Goal: Information Seeking & Learning: Learn about a topic

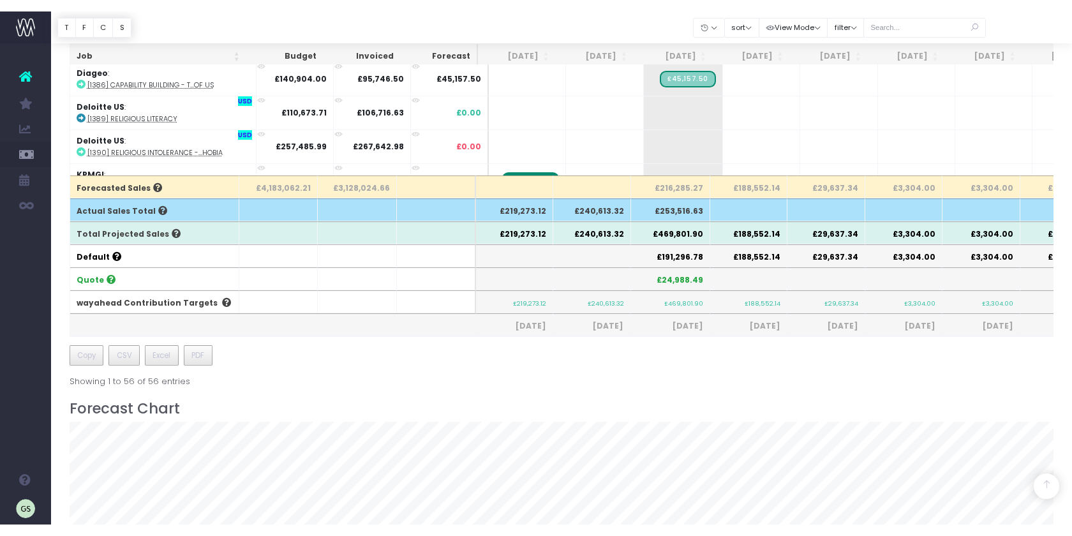
scroll to position [982, 0]
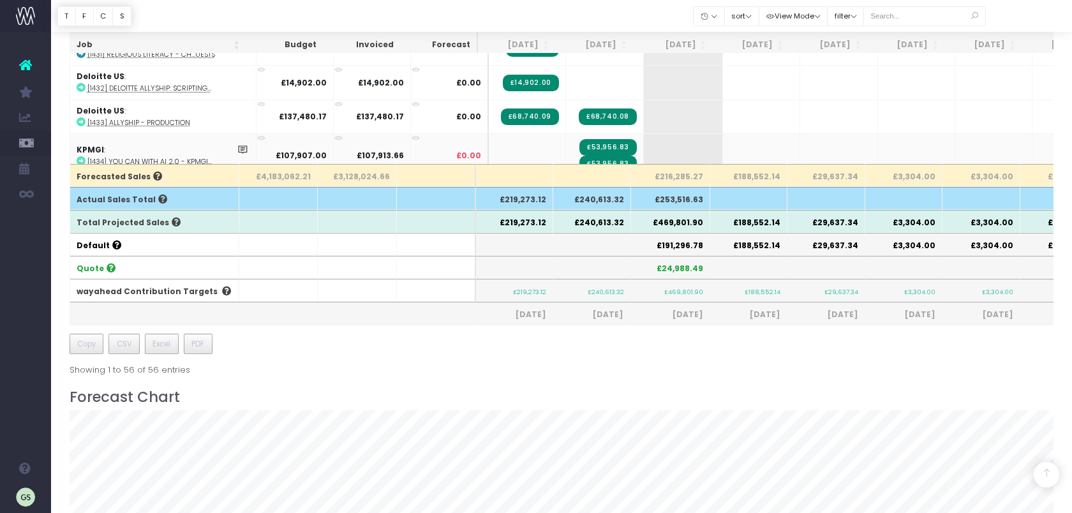
click at [538, 134] on td at bounding box center [527, 155] width 77 height 44
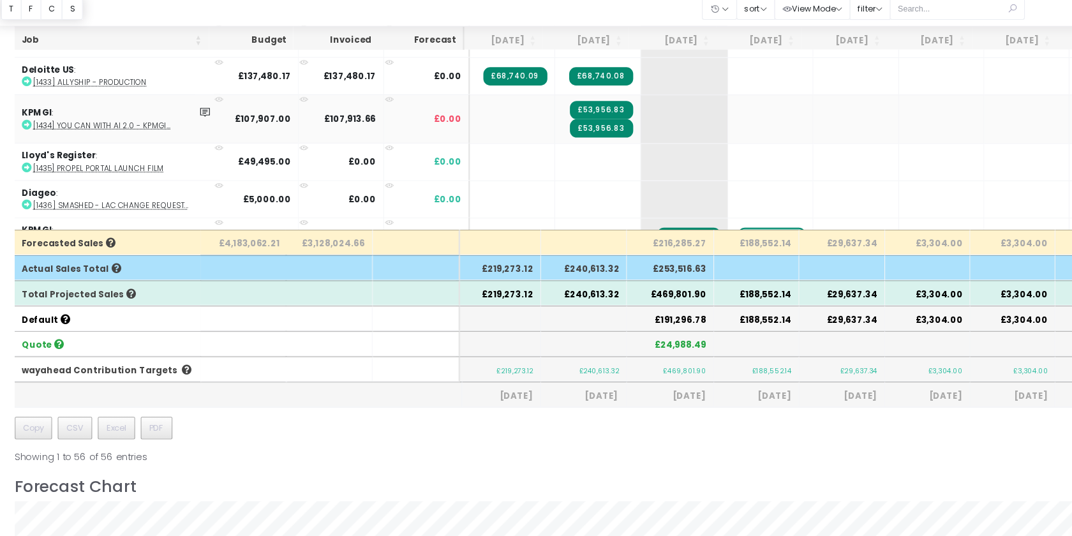
scroll to position [293, 0]
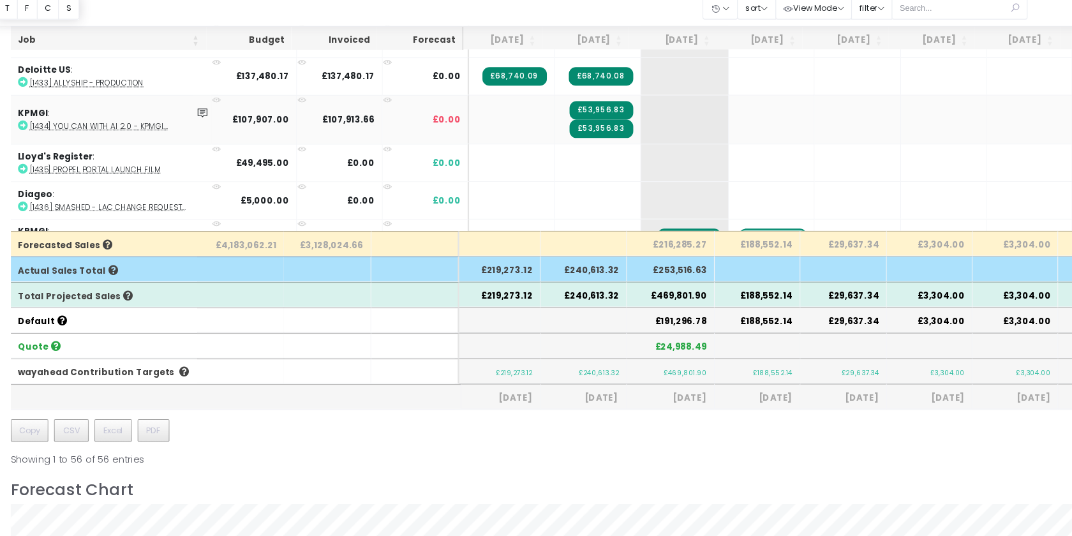
click at [601, 100] on span "£53,956.83" at bounding box center [601, 108] width 57 height 17
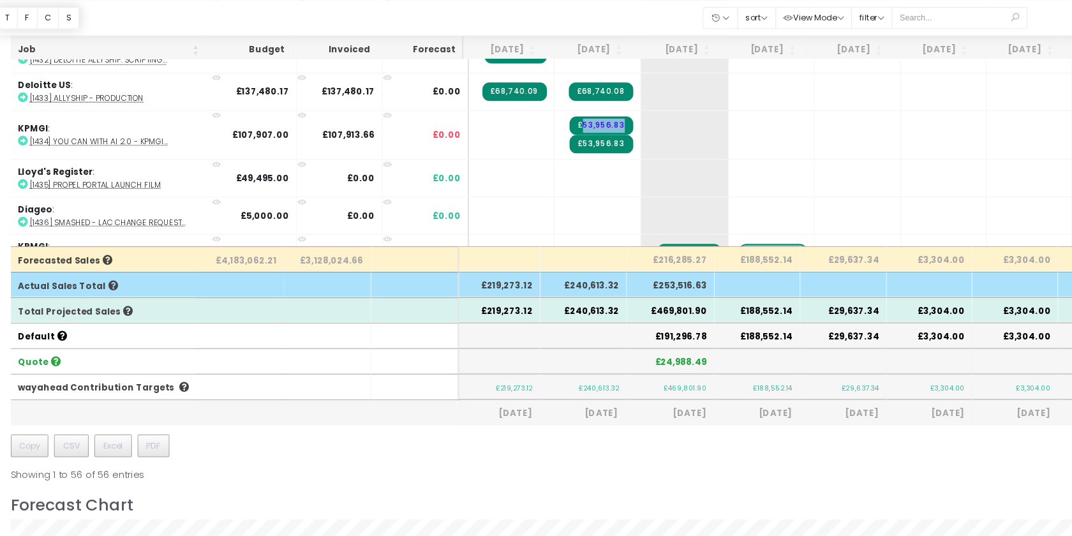
scroll to position [282, 0]
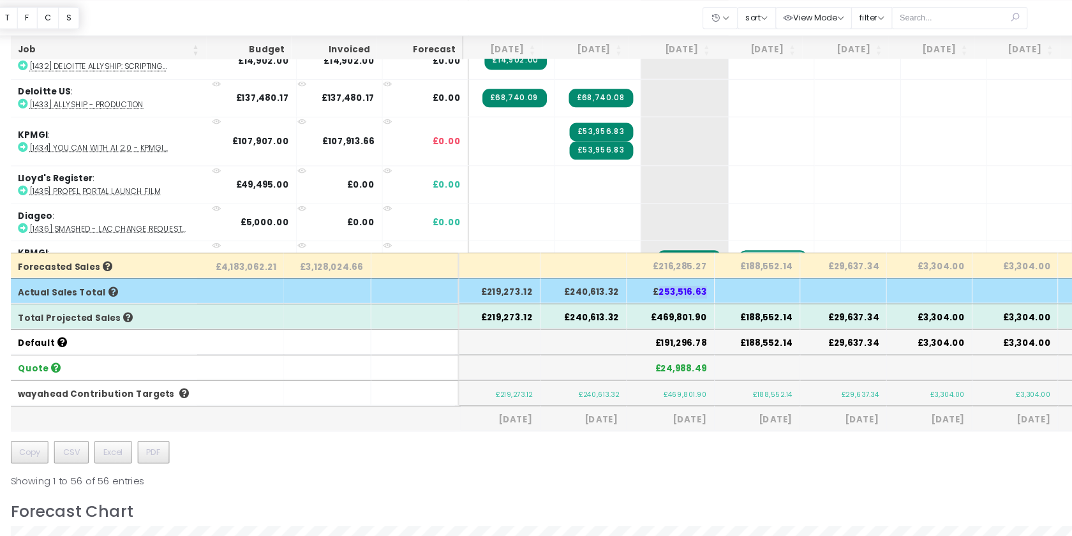
drag, startPoint x: 660, startPoint y: 260, endPoint x: 697, endPoint y: 261, distance: 37.0
click at [697, 261] on th "£253,516.63" at bounding box center [663, 262] width 79 height 23
drag, startPoint x: 650, startPoint y: 262, endPoint x: 702, endPoint y: 261, distance: 51.7
click at [702, 261] on th "£253,516.63" at bounding box center [663, 262] width 79 height 23
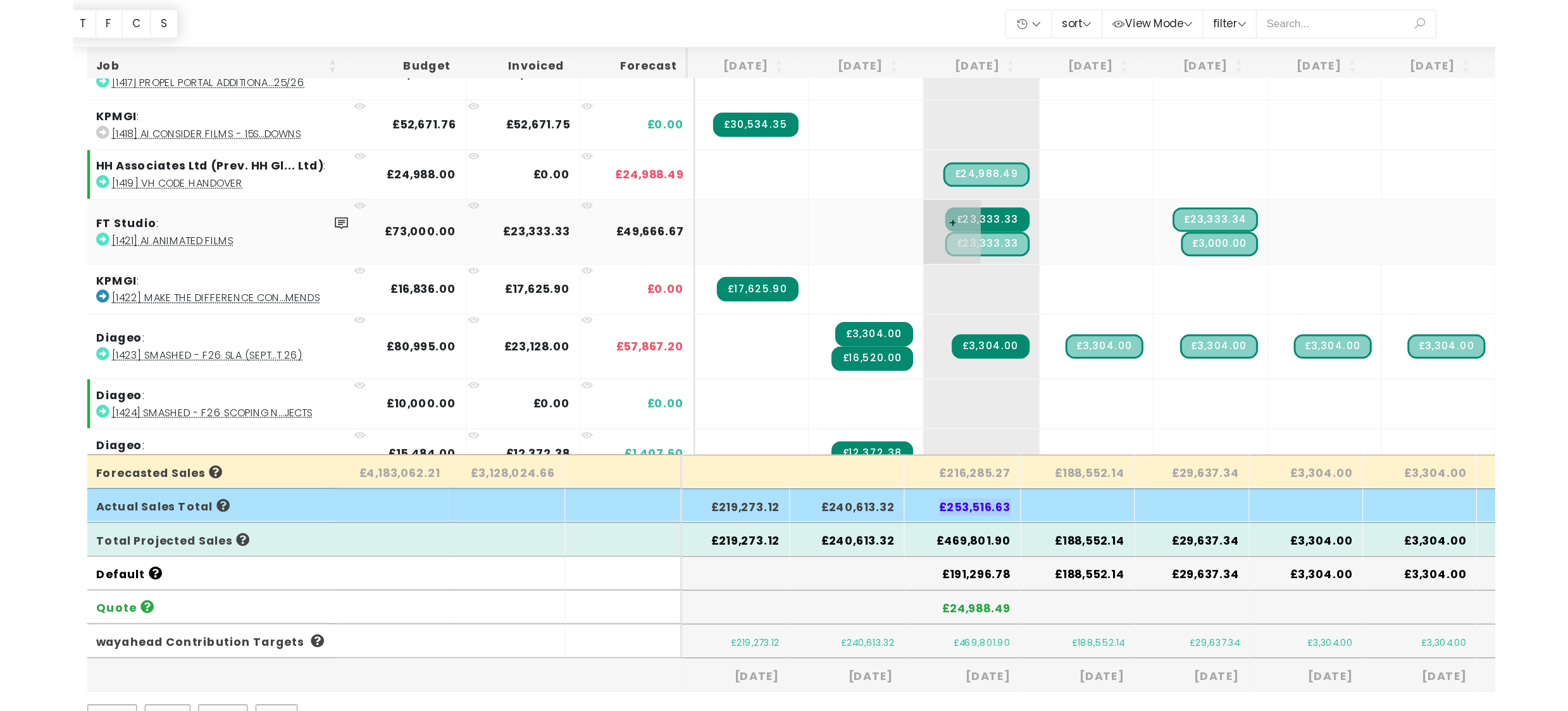
scroll to position [598, 6]
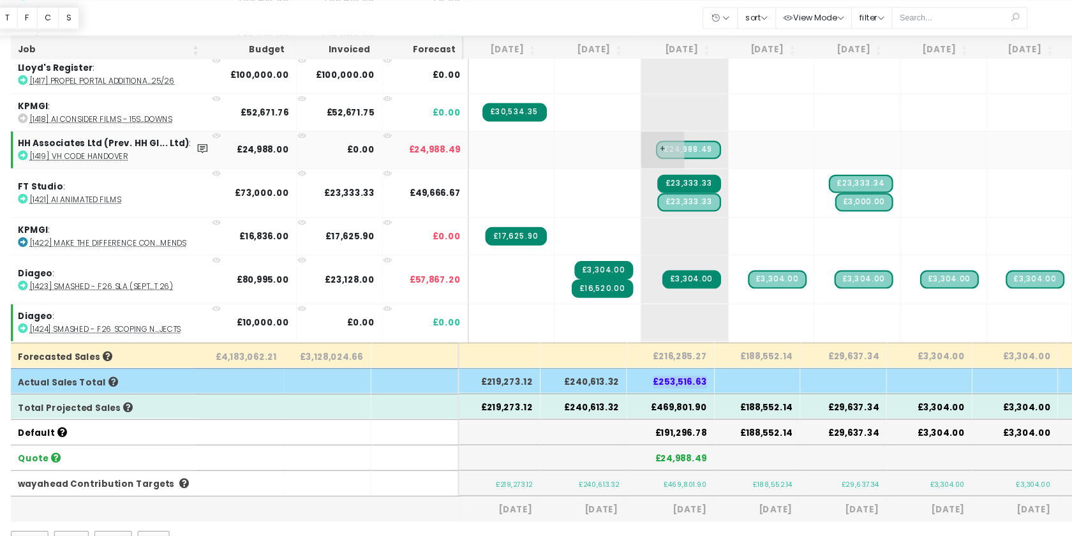
click at [694, 127] on span "£24,988.49" at bounding box center [680, 135] width 59 height 17
click at [695, 127] on span "£24,988.49" at bounding box center [680, 135] width 59 height 17
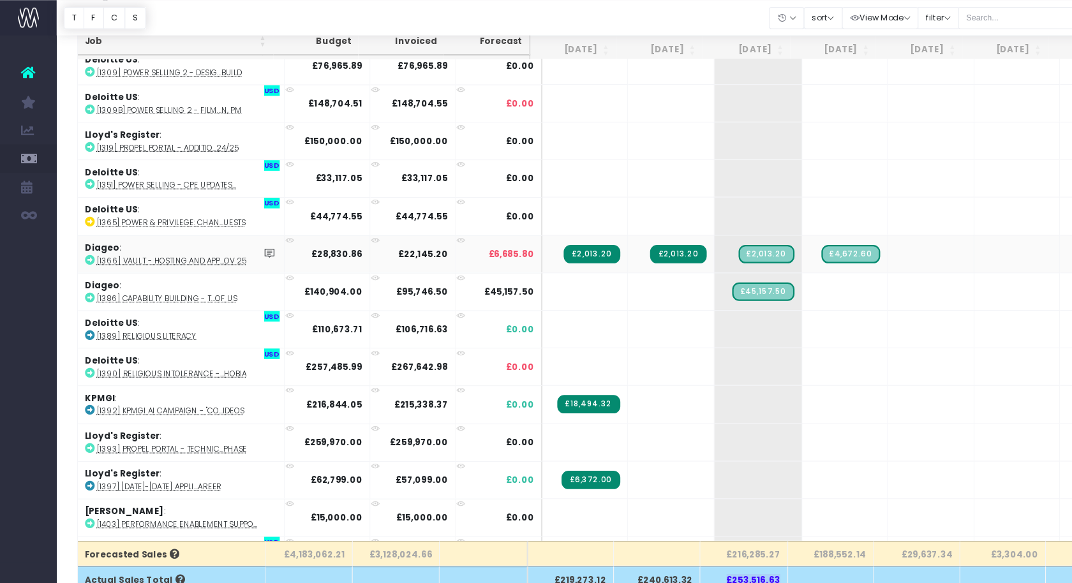
scroll to position [80, 0]
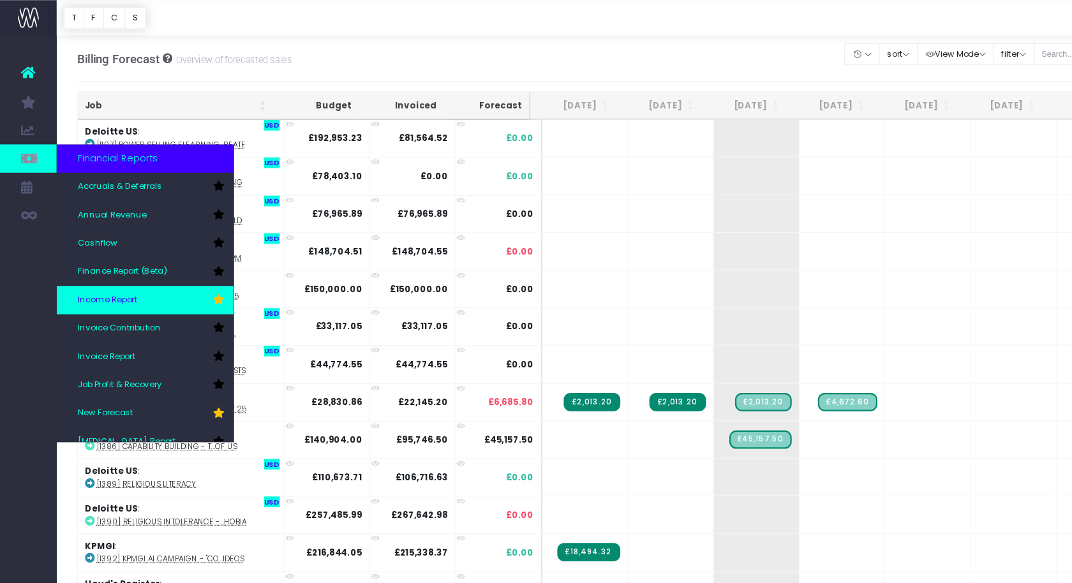
click at [144, 271] on link "Income Report" at bounding box center [130, 271] width 159 height 26
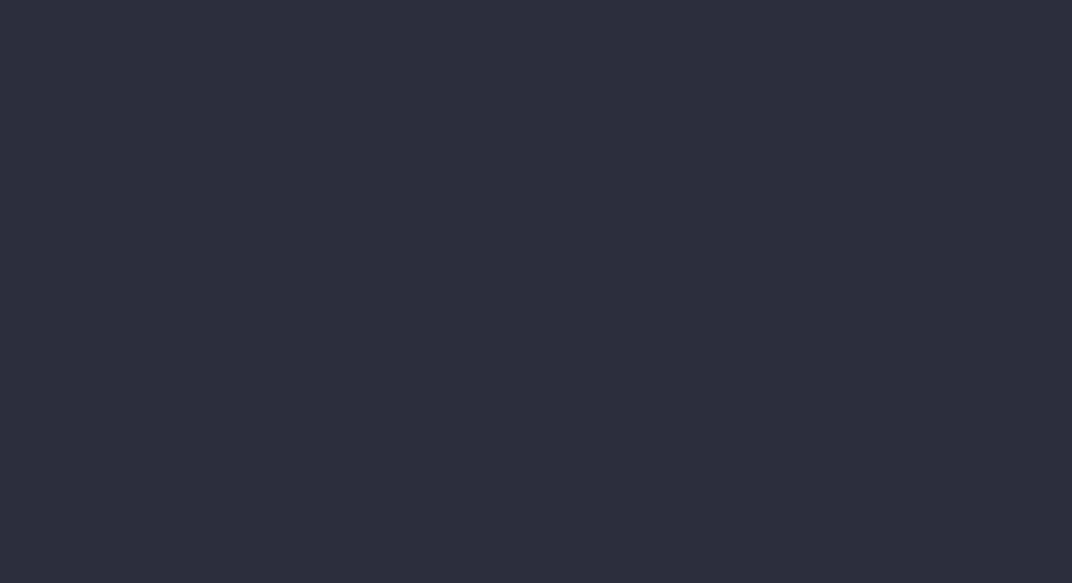
select select "job"
select select "billing"
select select "job"
select select "billing"
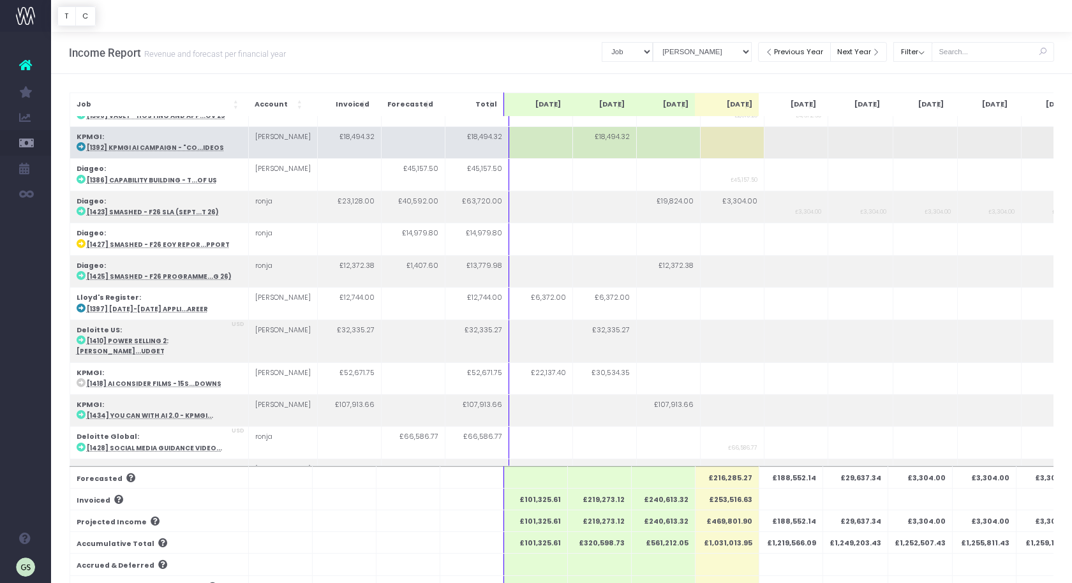
scroll to position [119, 0]
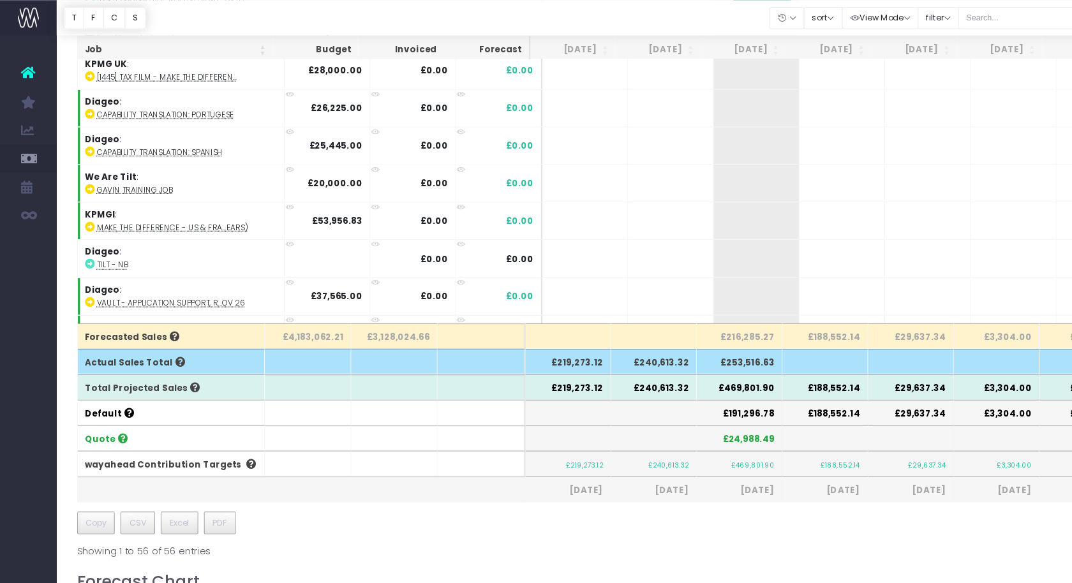
scroll to position [246, 0]
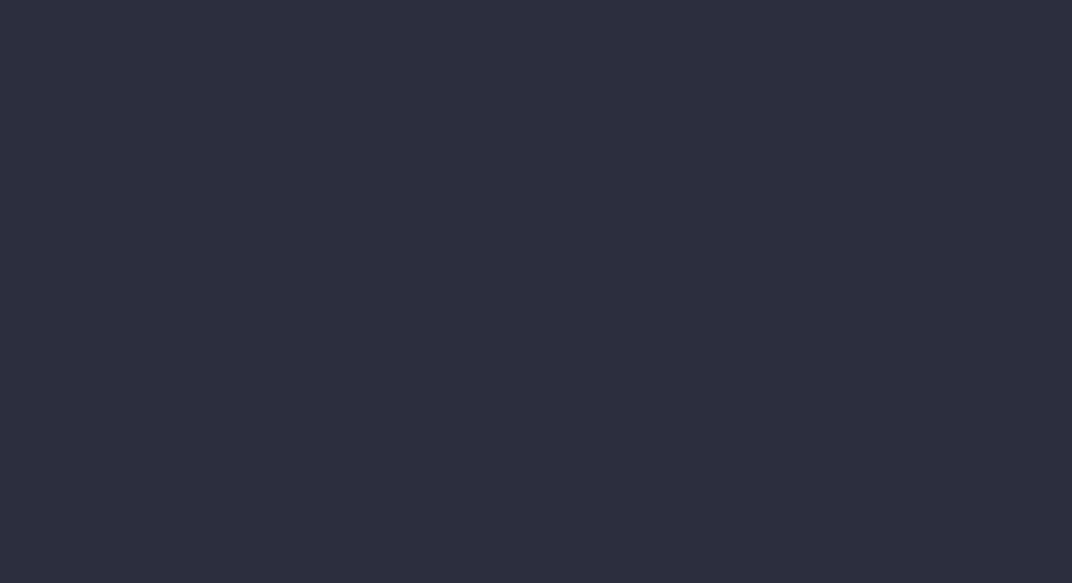
select select "job"
select select "billing"
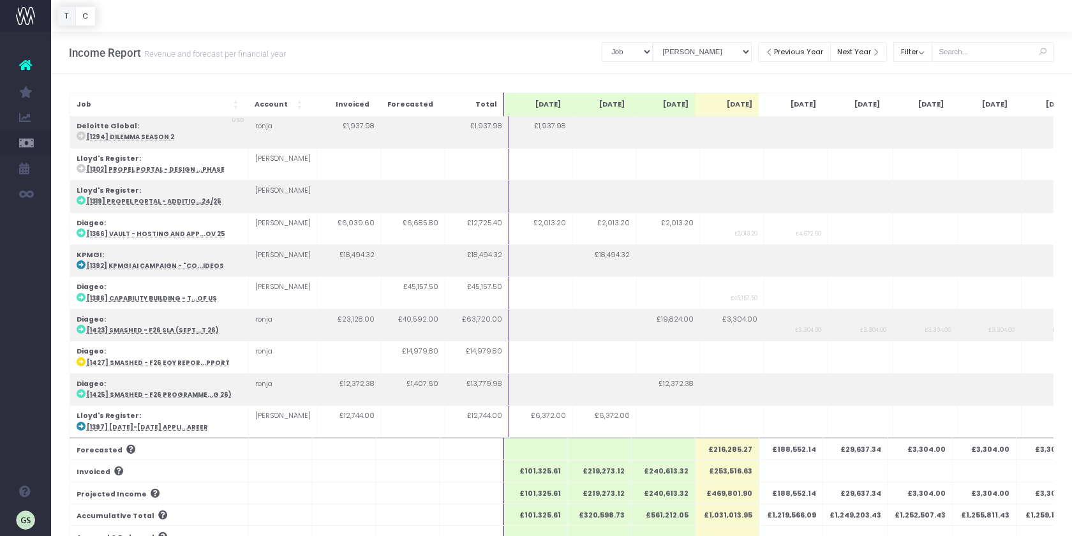
click at [65, 15] on button "T" at bounding box center [66, 16] width 18 height 20
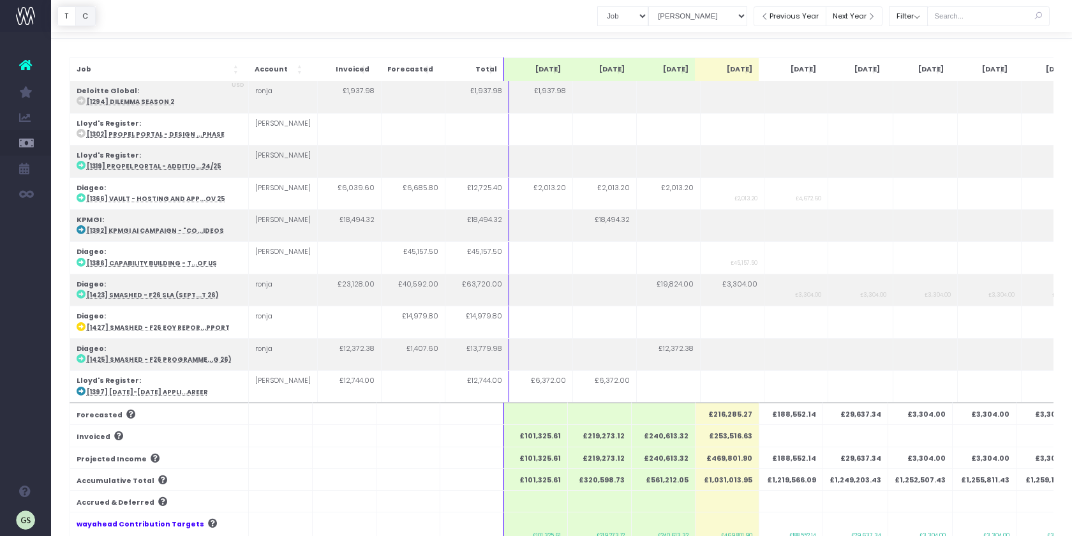
click at [87, 11] on button "C" at bounding box center [85, 16] width 20 height 20
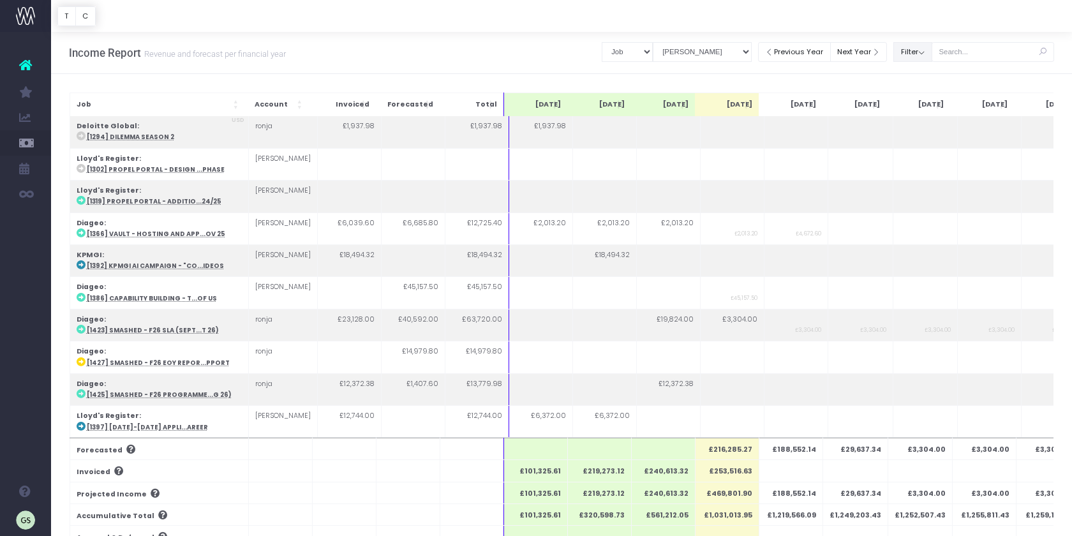
click at [932, 55] on button "Filter" at bounding box center [912, 52] width 39 height 20
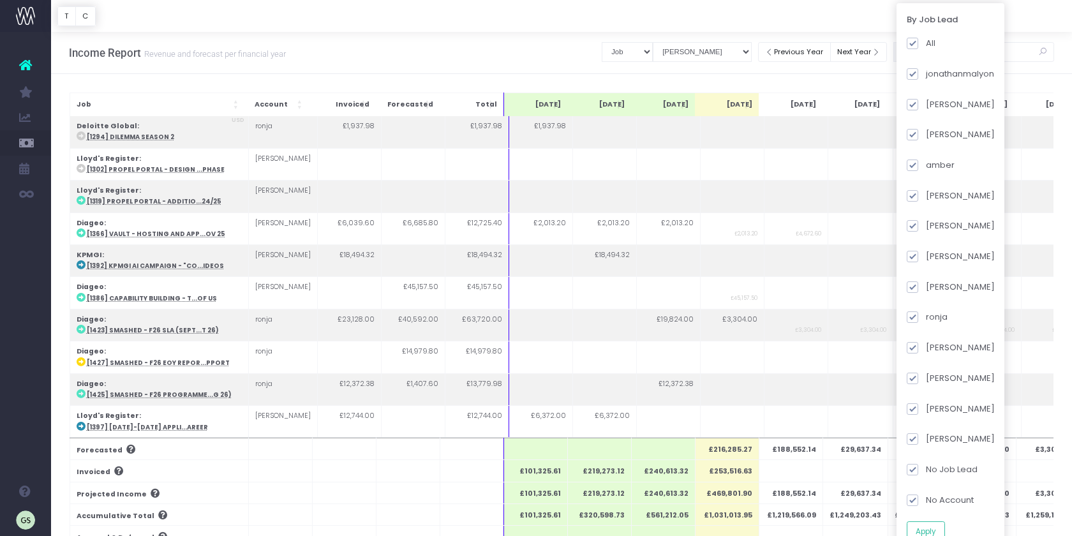
click at [851, 79] on div "Job Account Invoiced Forecasted Total Jul 25 Aug 25 Sep 25 Oct 25 Nov 25 Dec 25…" at bounding box center [561, 476] width 1021 height 804
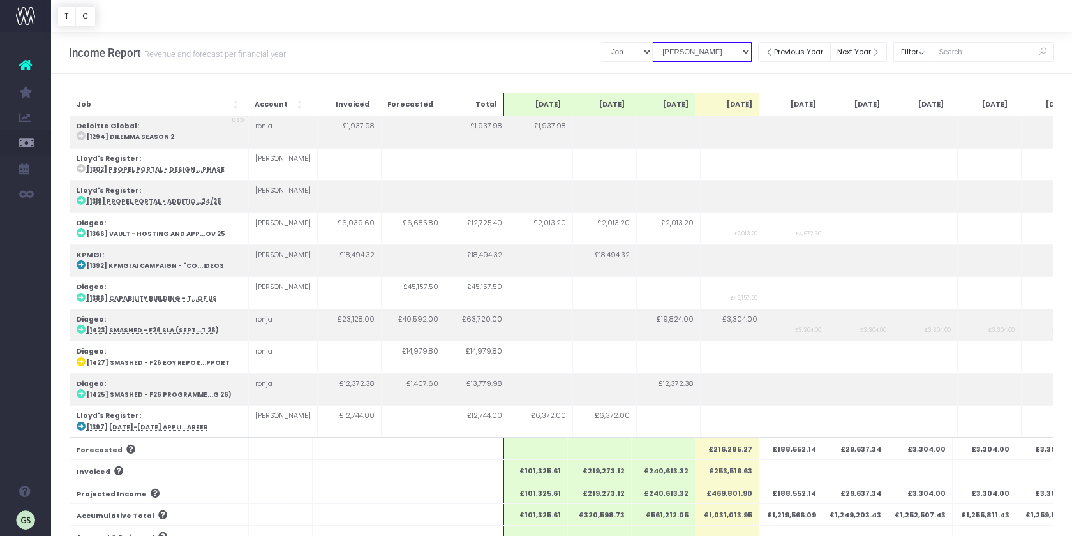
click at [751, 52] on select "View Mode Billings Revenue Recognition" at bounding box center [702, 52] width 99 height 20
click at [932, 54] on button "Filter" at bounding box center [912, 52] width 39 height 20
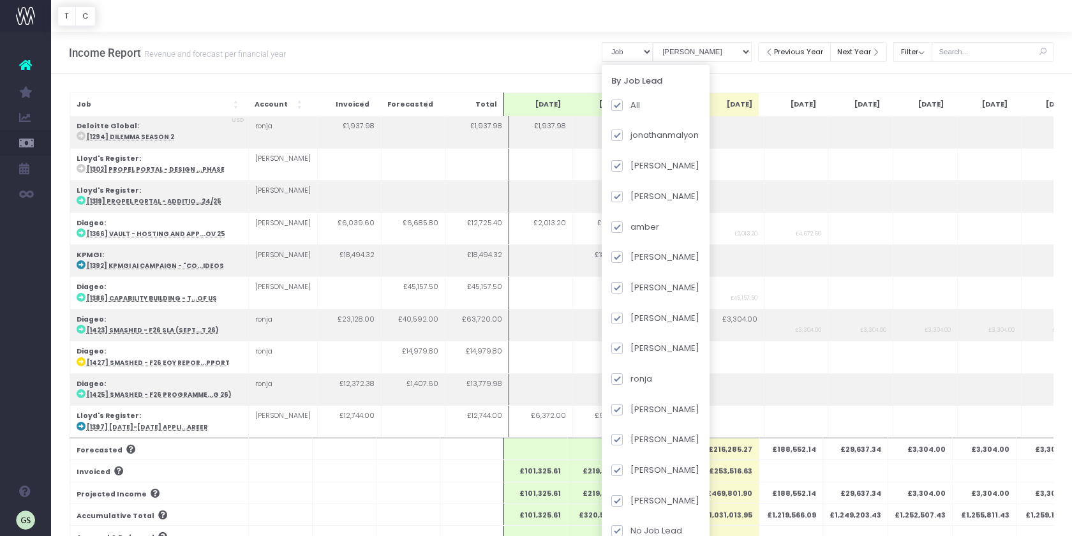
click at [822, 6] on div at bounding box center [561, 16] width 1021 height 32
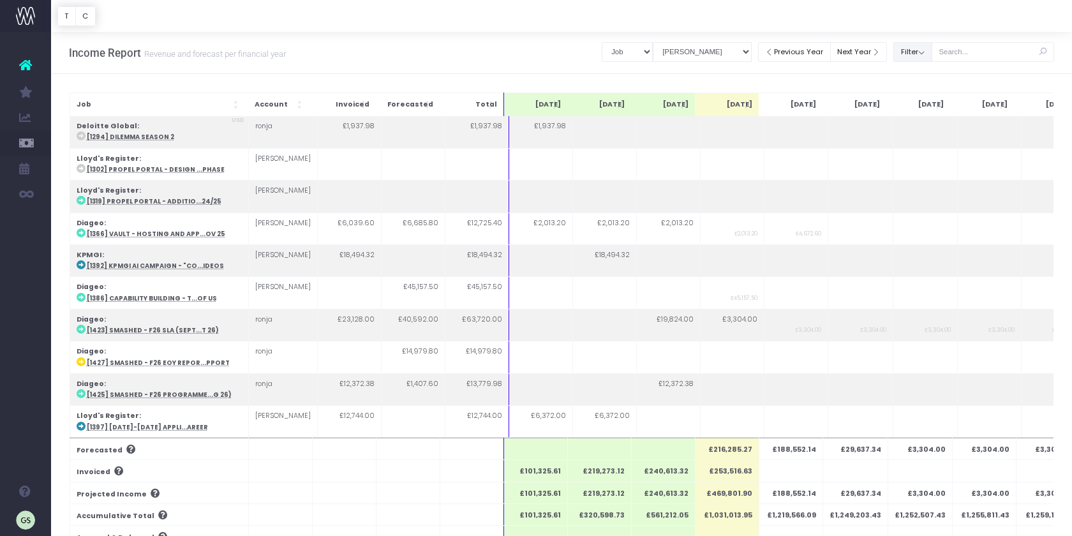
click at [932, 53] on button "Filter" at bounding box center [912, 52] width 39 height 20
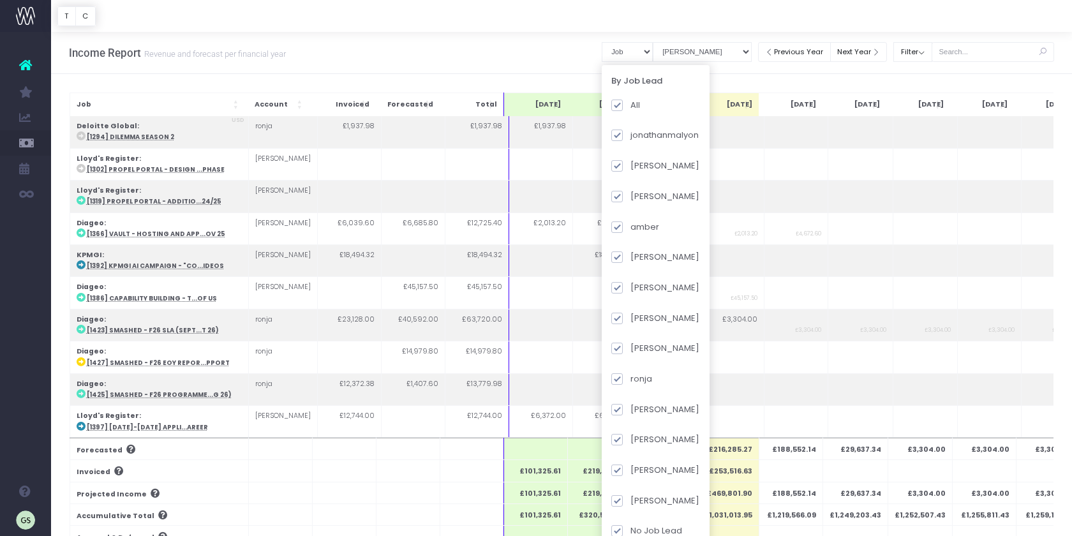
click at [895, 2] on div at bounding box center [561, 16] width 1021 height 32
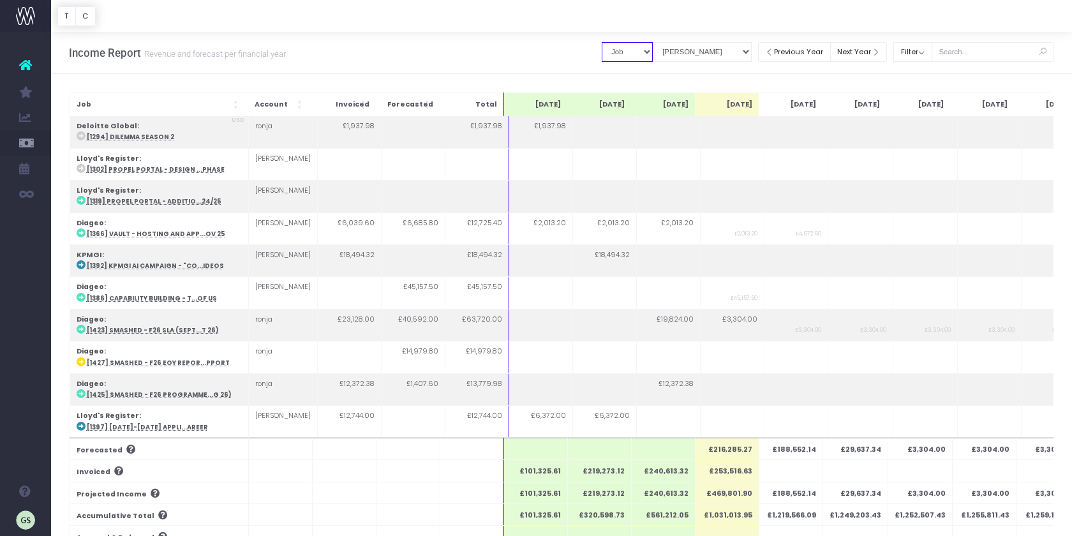
click at [653, 52] on select "Summary by Job Client Job Lead Job Type Branch" at bounding box center [626, 52] width 51 height 20
click at [237, 104] on span "Job: Activate to sort" at bounding box center [237, 104] width 8 height 23
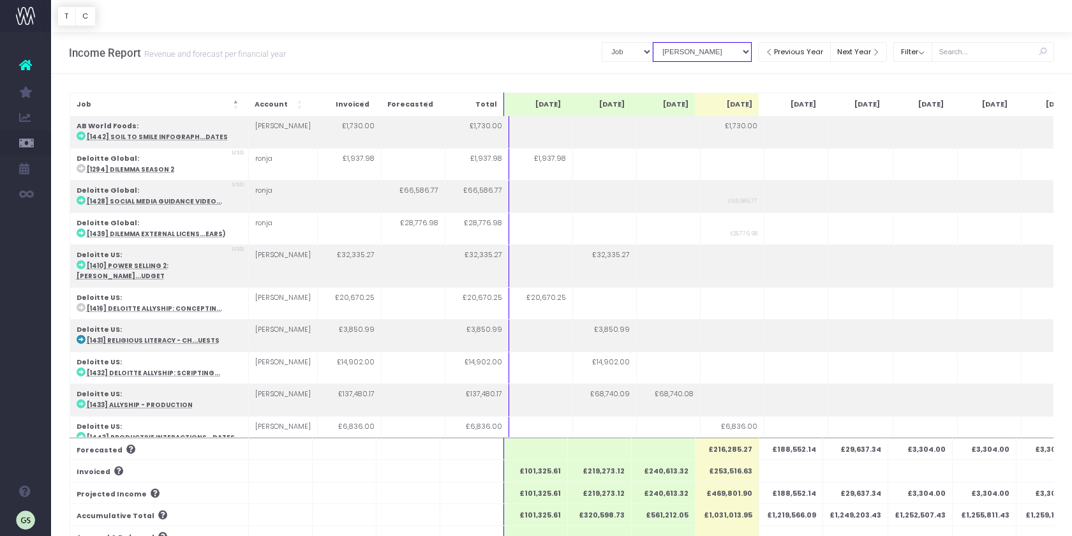
click at [751, 52] on select "View Mode Billings Revenue Recognition" at bounding box center [702, 52] width 99 height 20
click at [931, 50] on button "Filter" at bounding box center [912, 52] width 39 height 20
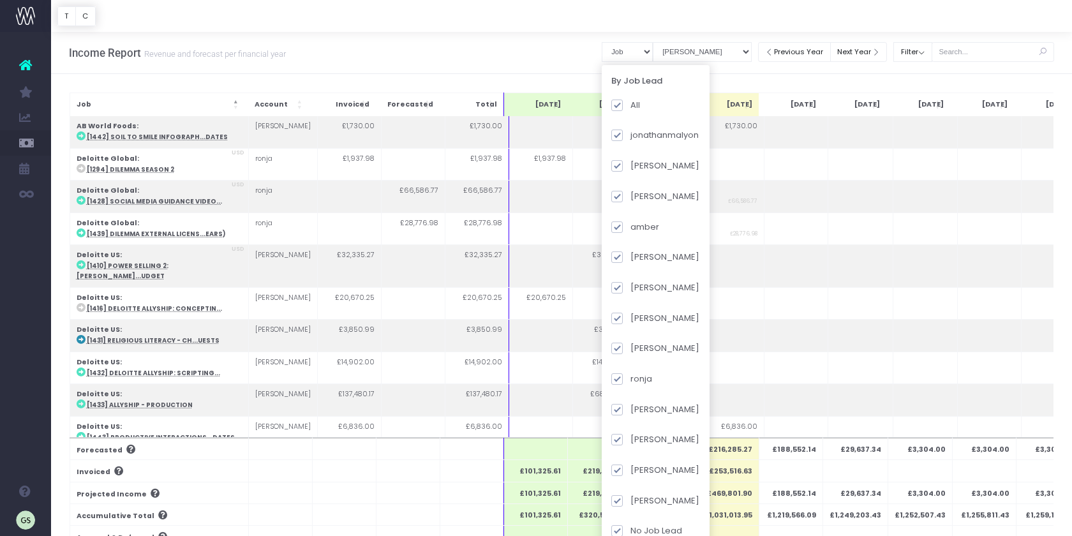
click at [935, 15] on div at bounding box center [561, 16] width 1021 height 32
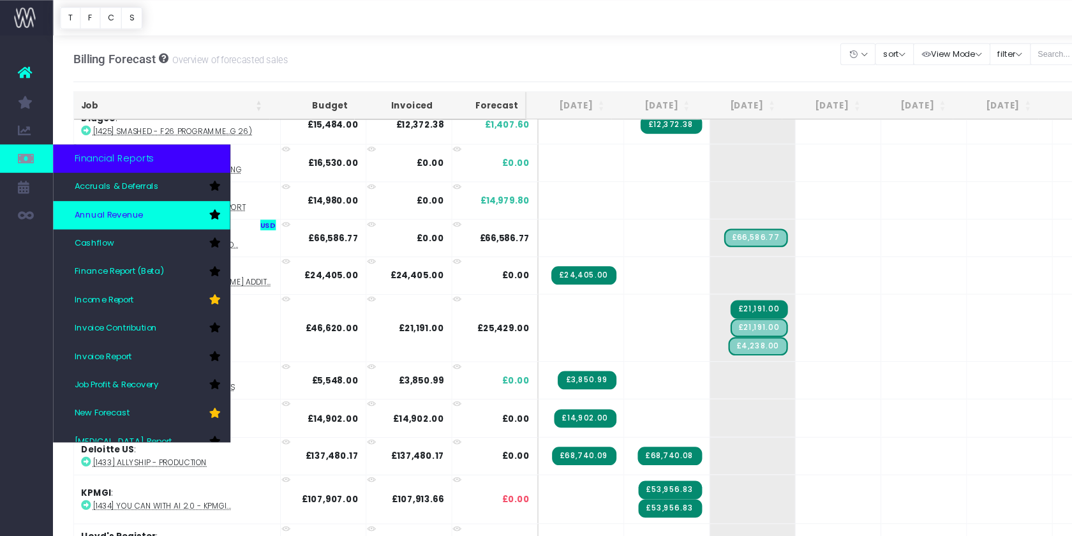
click at [200, 193] on icon at bounding box center [197, 193] width 10 height 9
click at [128, 191] on span "Annual Revenue" at bounding box center [101, 193] width 62 height 11
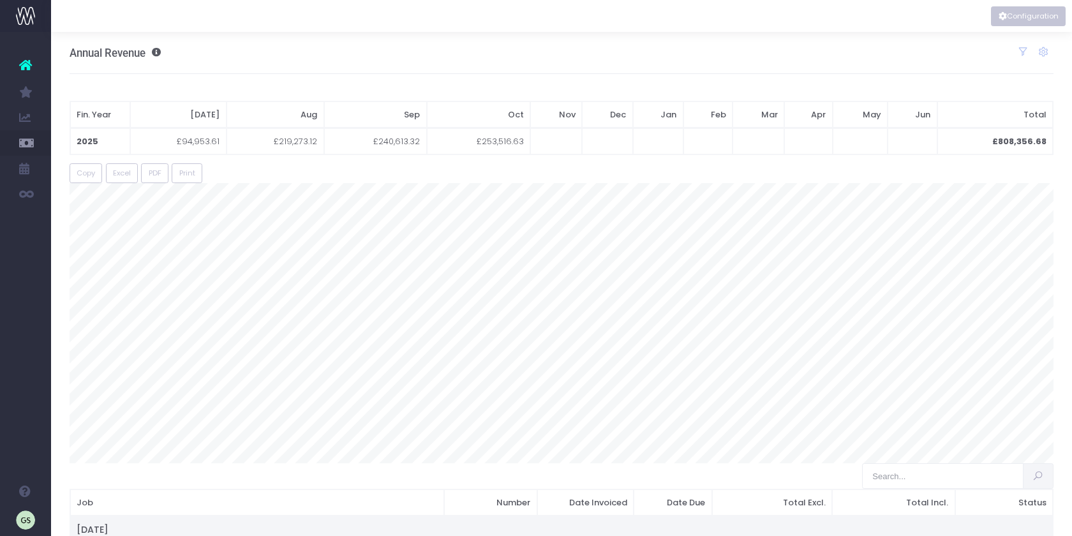
click at [1031, 15] on button "Configuration" at bounding box center [1028, 16] width 75 height 20
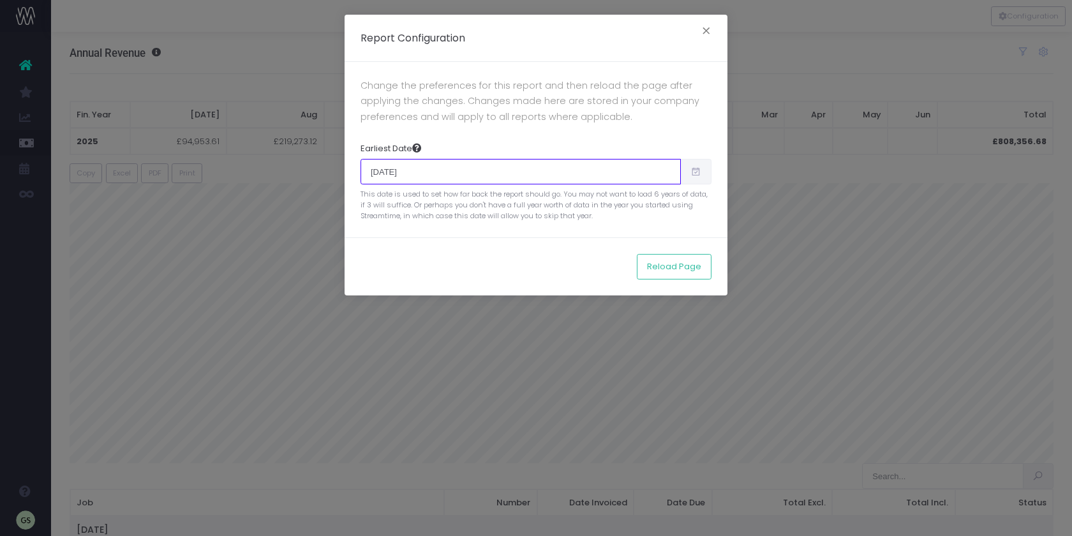
click at [594, 175] on input "07/01/2025" at bounding box center [520, 172] width 320 height 26
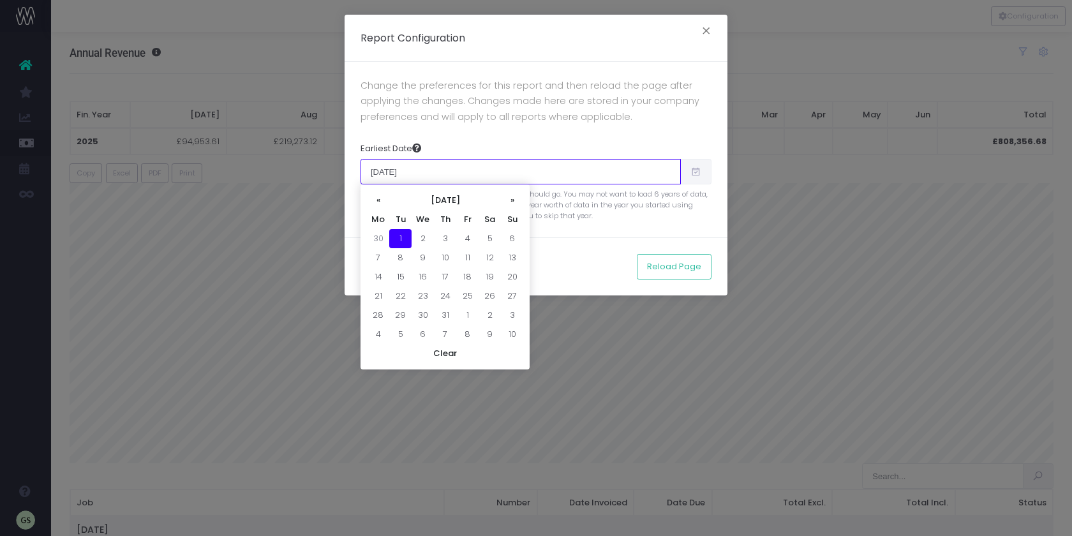
click at [594, 175] on input "07/01/2025" at bounding box center [520, 172] width 320 height 26
click at [380, 199] on th "«" at bounding box center [378, 200] width 22 height 19
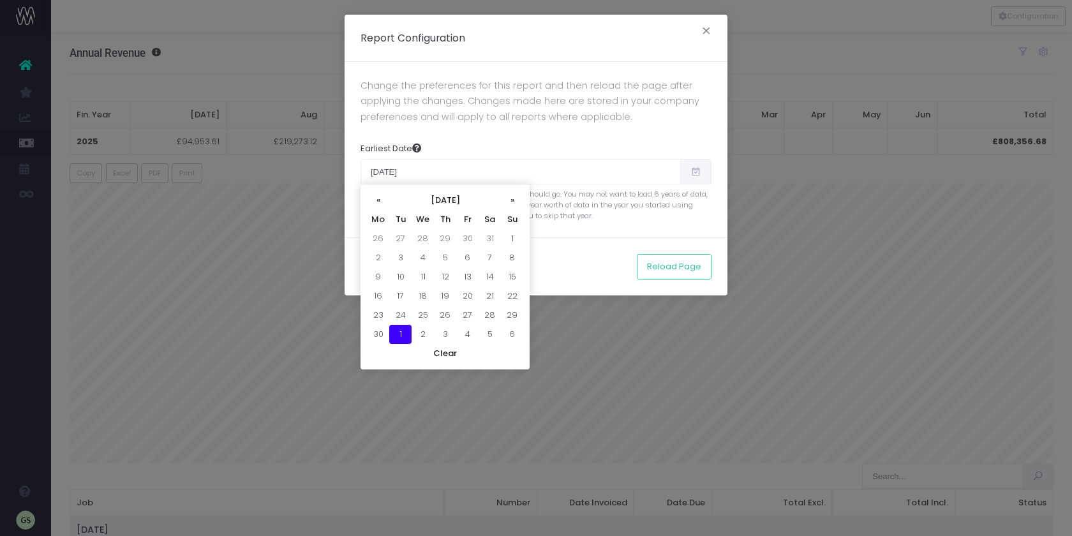
click at [380, 199] on th "«" at bounding box center [378, 200] width 22 height 19
click at [455, 194] on th "May 2025" at bounding box center [445, 200] width 112 height 19
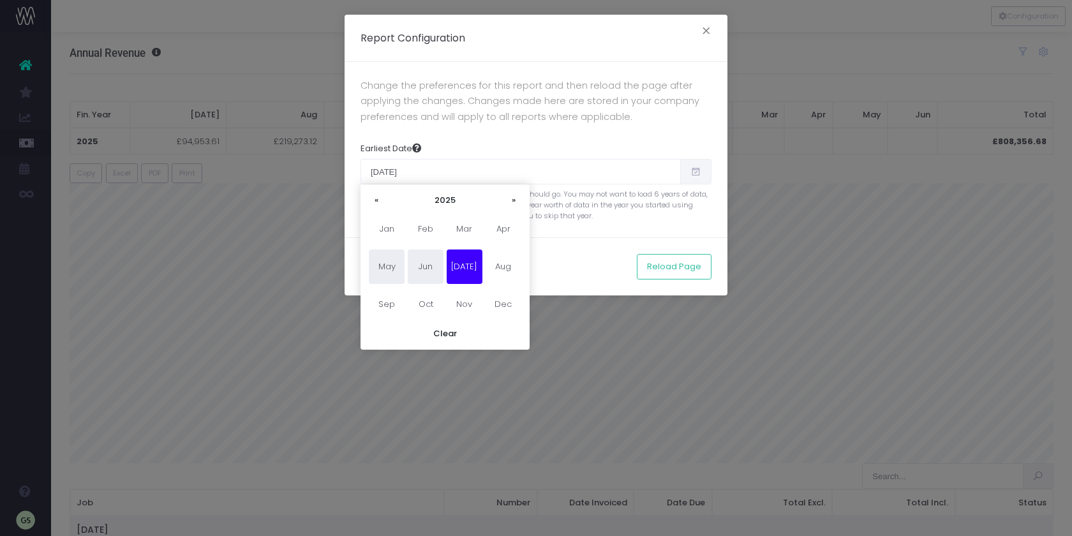
click at [431, 269] on span "Jun" at bounding box center [426, 266] width 36 height 34
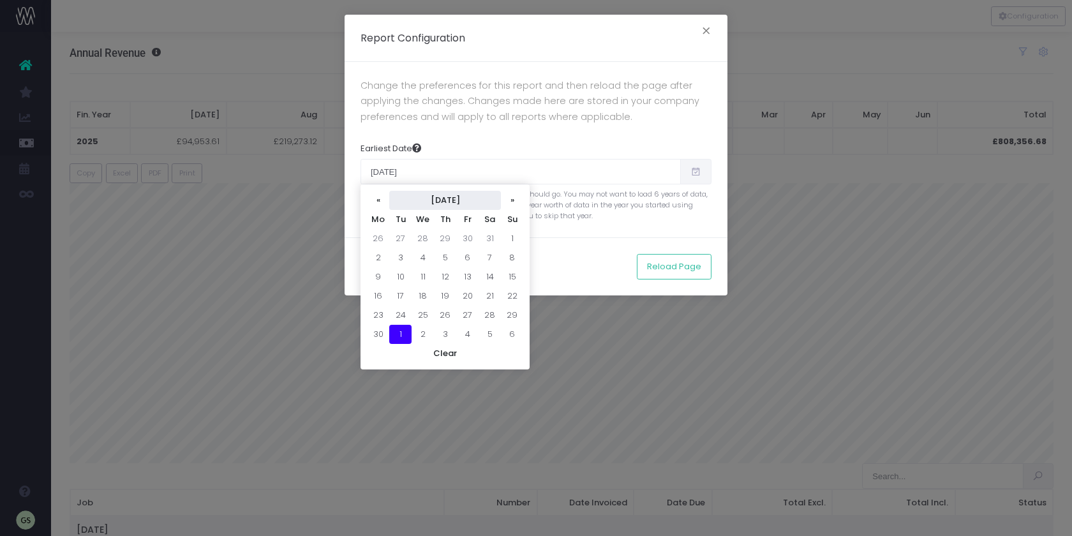
click at [469, 201] on th "June 2025" at bounding box center [445, 200] width 112 height 19
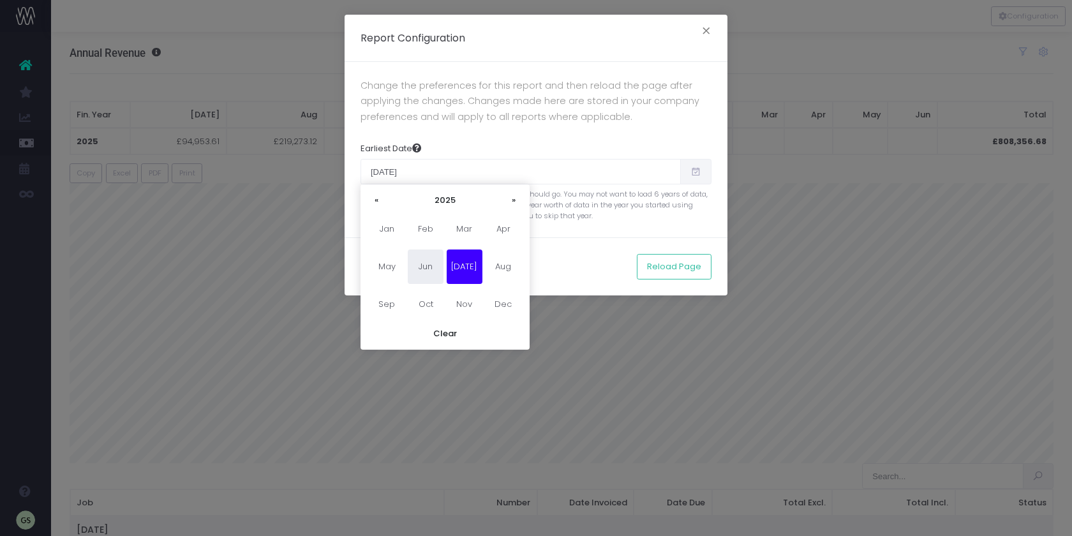
click at [469, 201] on th "2025" at bounding box center [445, 200] width 118 height 19
click at [501, 233] on span "2022" at bounding box center [503, 229] width 36 height 34
click at [456, 269] on span "Jul" at bounding box center [464, 266] width 36 height 34
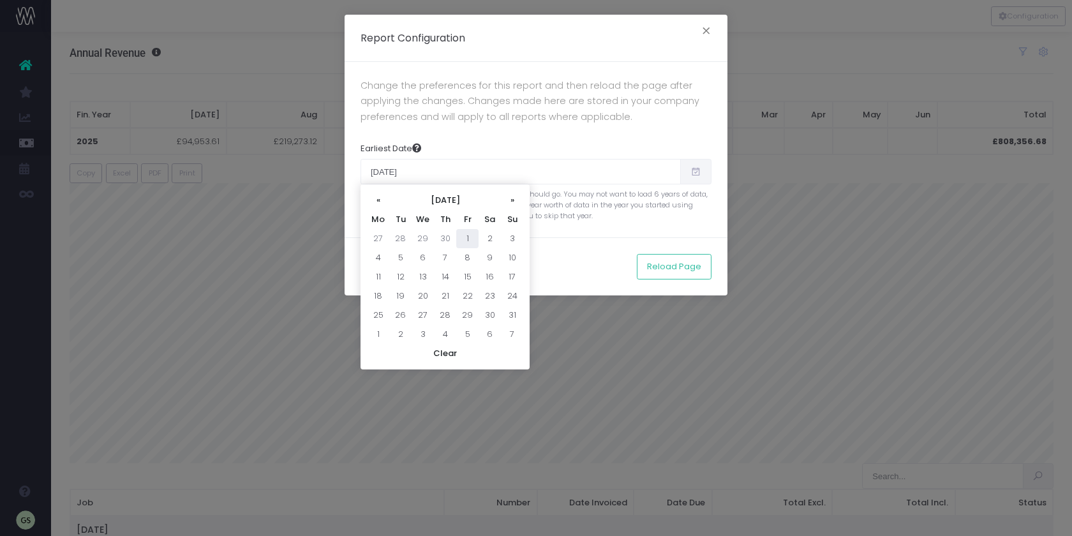
click at [462, 239] on td "1" at bounding box center [467, 238] width 22 height 19
type input "07/01/2022"
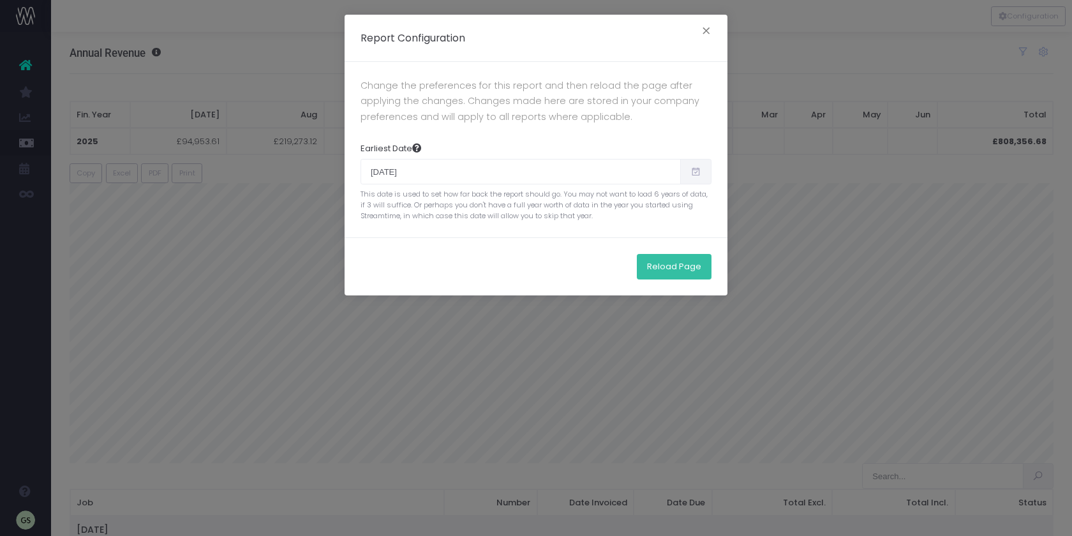
click at [665, 264] on button "Reload Page" at bounding box center [674, 267] width 75 height 26
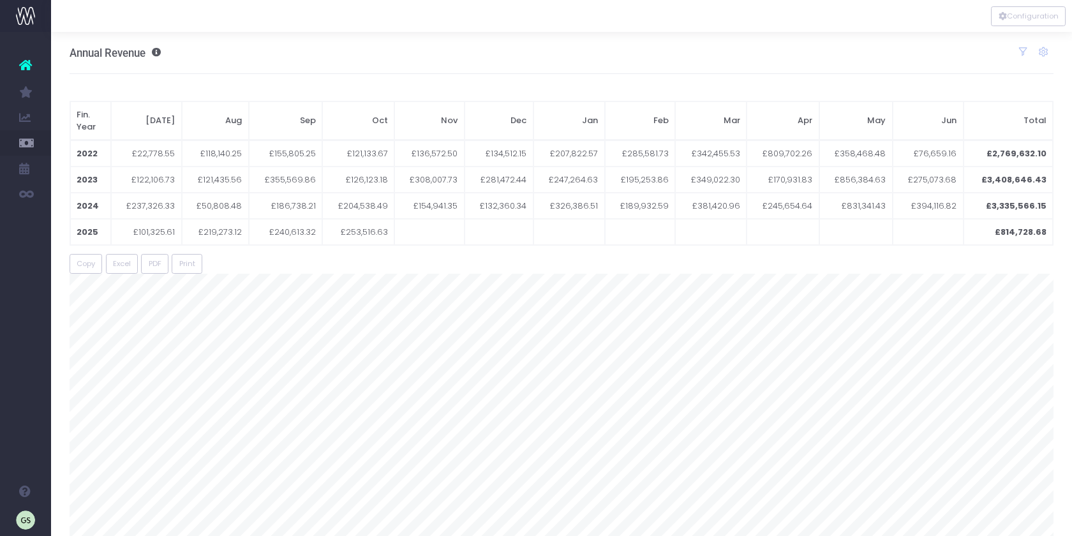
scroll to position [0, 3]
click at [373, 61] on div "Annual Revenue Toggle report Revenue Contribution Show / Hide Years 2022 2023 2…" at bounding box center [558, 53] width 984 height 42
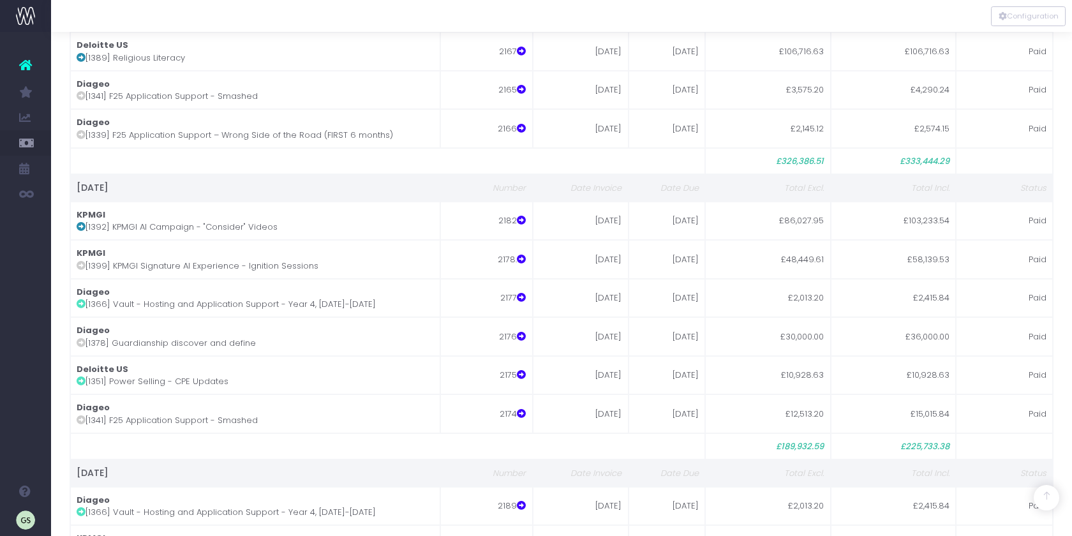
scroll to position [18096, 0]
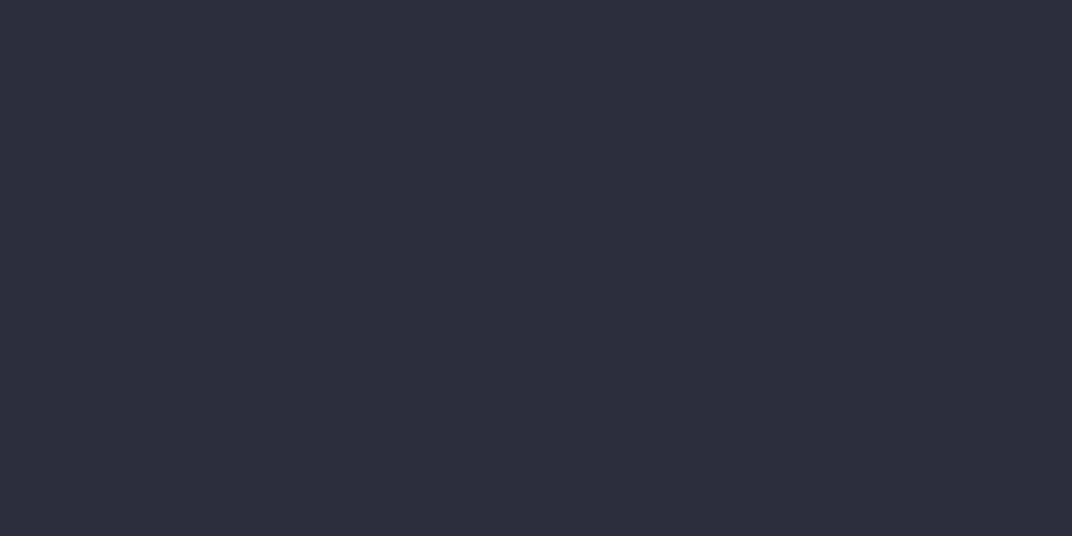
select select "job"
select select "billing"
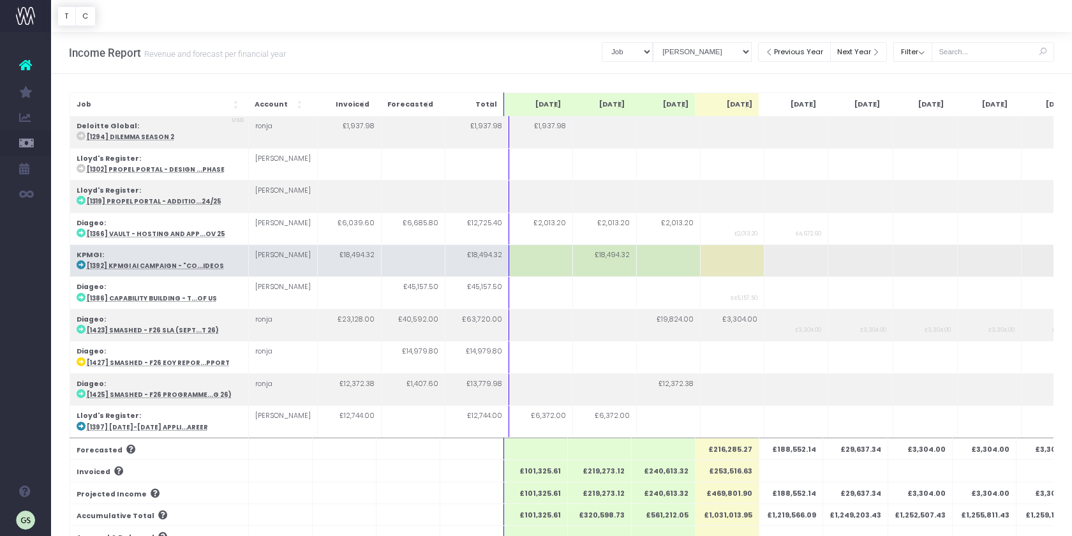
scroll to position [21, 0]
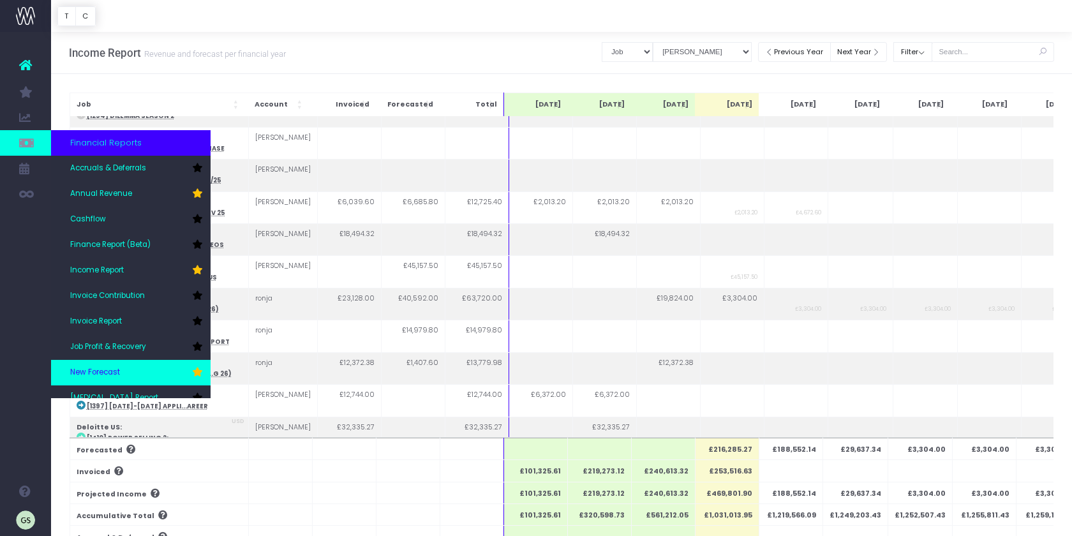
click at [147, 368] on link "New Forecast" at bounding box center [130, 373] width 159 height 26
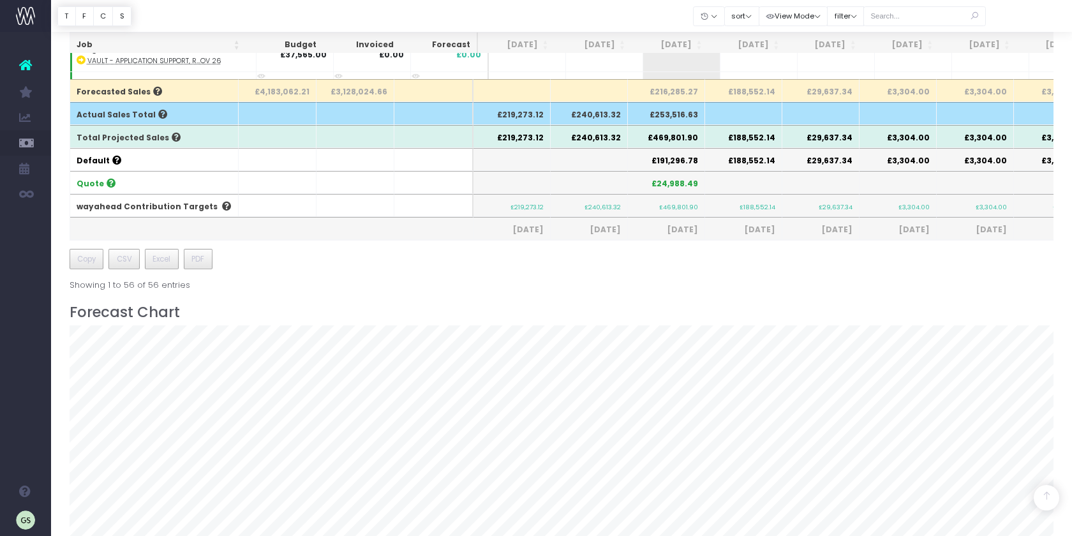
scroll to position [223, 0]
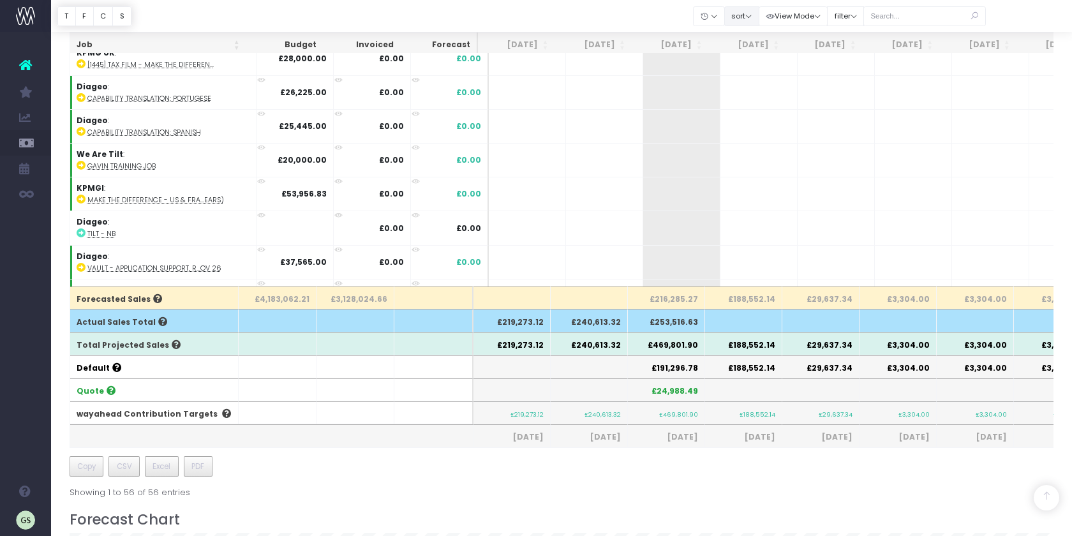
click at [759, 16] on button "sort" at bounding box center [741, 16] width 35 height 20
click at [764, 56] on link "Sort by Client Name Asc" at bounding box center [774, 62] width 100 height 22
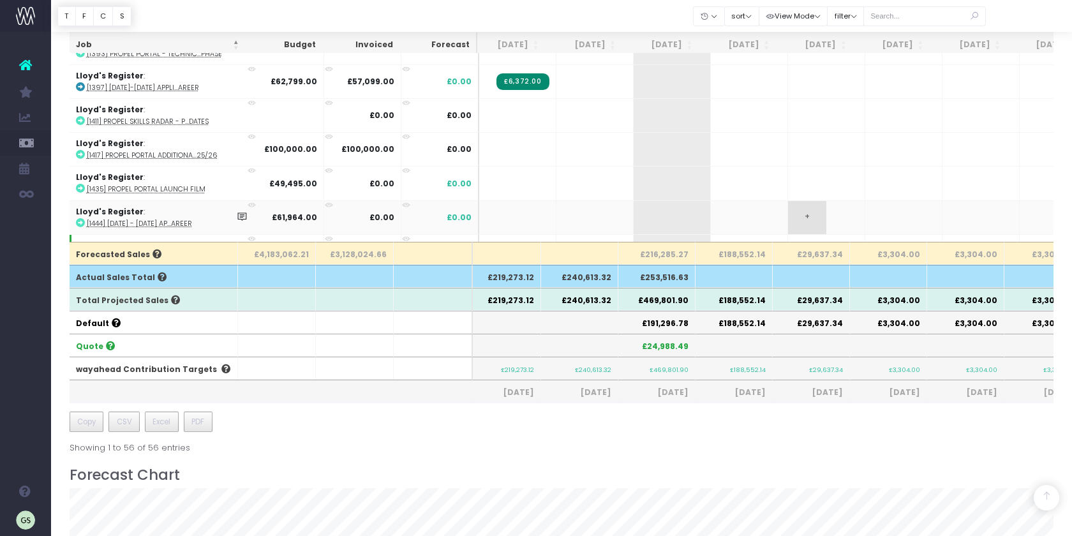
scroll to position [0, 0]
click at [237, 245] on icon at bounding box center [242, 250] width 11 height 11
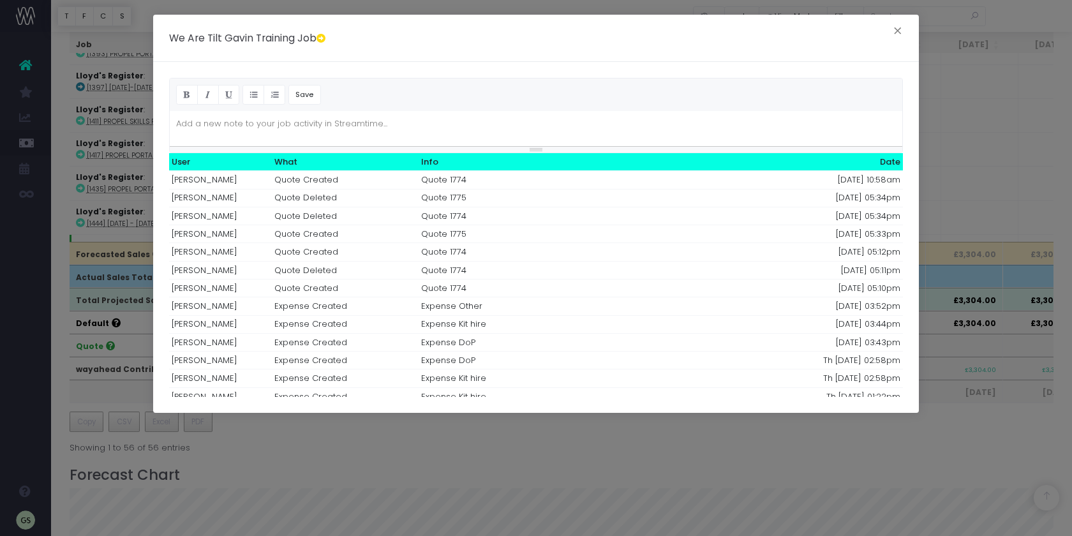
click at [516, 184] on td "Quote 1774" at bounding box center [594, 180] width 352 height 18
click at [896, 33] on button "×" at bounding box center [897, 32] width 27 height 20
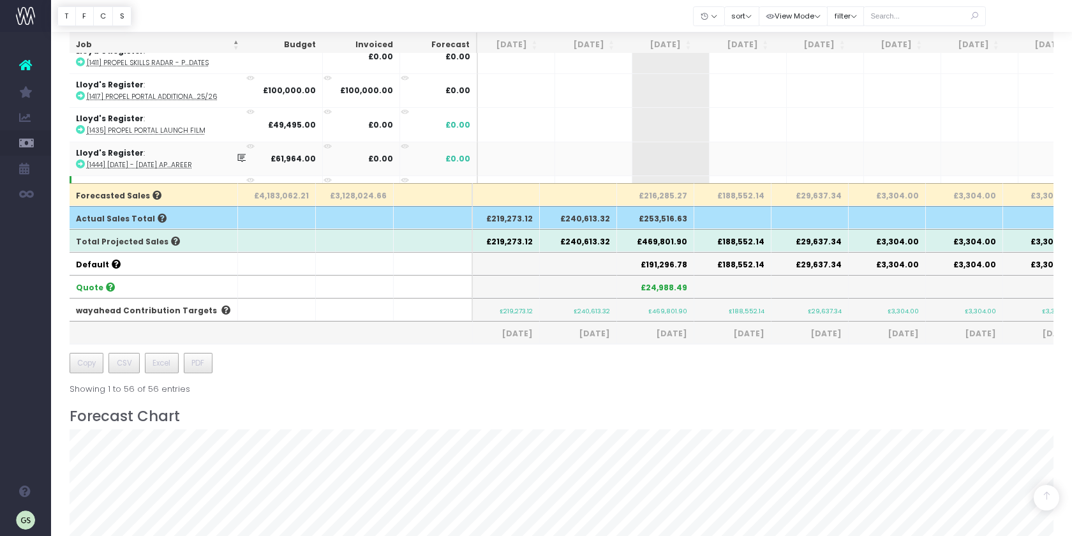
scroll to position [325, 0]
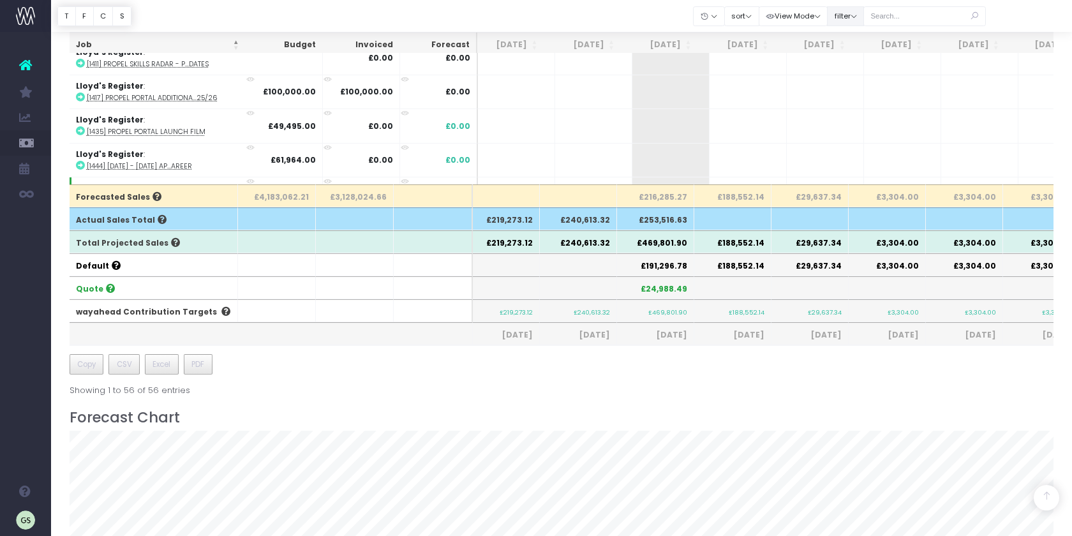
click at [864, 17] on button "filter" at bounding box center [845, 16] width 37 height 20
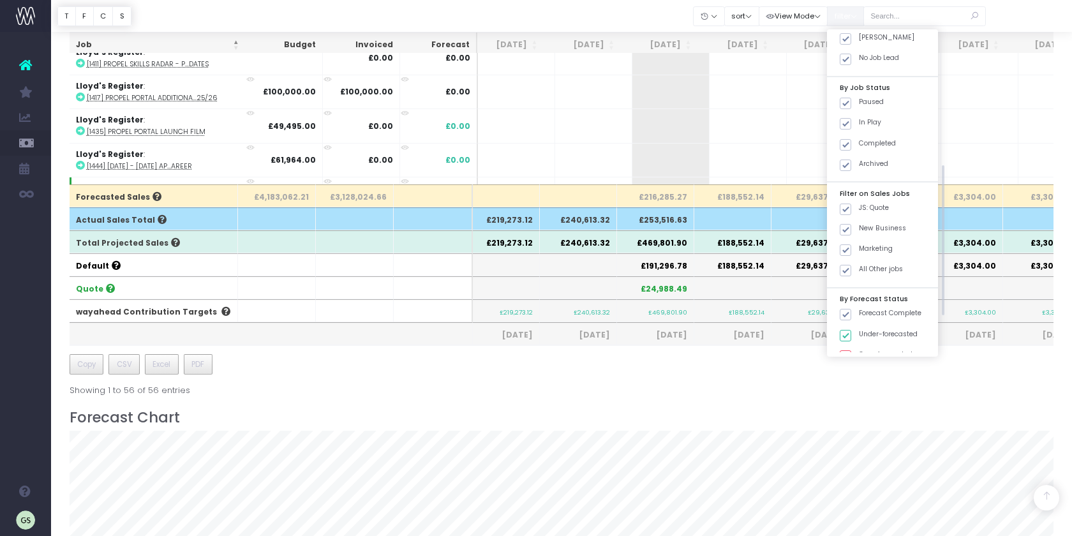
scroll to position [285, 0]
click at [883, 227] on label "New Business" at bounding box center [872, 226] width 66 height 10
click at [867, 227] on input "New Business" at bounding box center [863, 225] width 8 height 8
checkbox input "false"
click at [883, 242] on label "Marketing" at bounding box center [865, 247] width 53 height 10
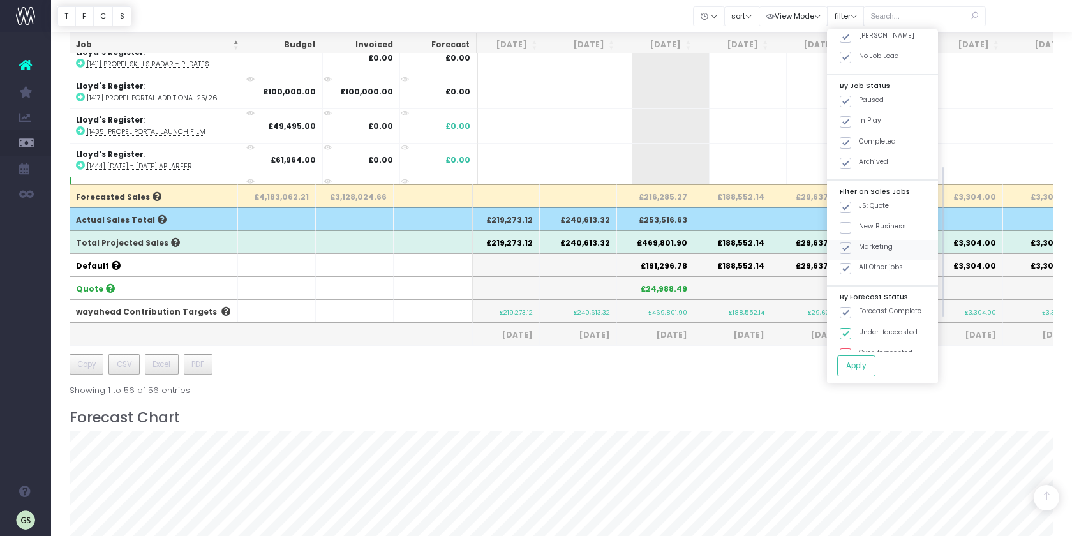
click at [867, 242] on input "Marketing" at bounding box center [863, 246] width 8 height 8
checkbox input "false"
click at [883, 260] on div "All Other jobs" at bounding box center [882, 270] width 111 height 20
click at [851, 269] on span at bounding box center [844, 268] width 11 height 11
click at [864, 269] on input "All Other jobs" at bounding box center [863, 266] width 8 height 8
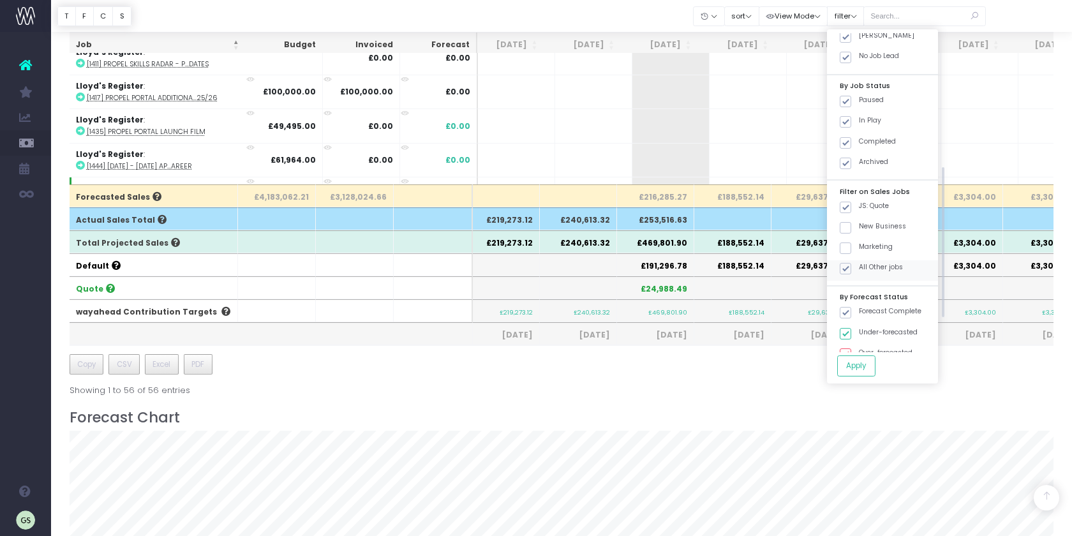
checkbox input "false"
click at [872, 355] on button "Apply" at bounding box center [856, 365] width 38 height 21
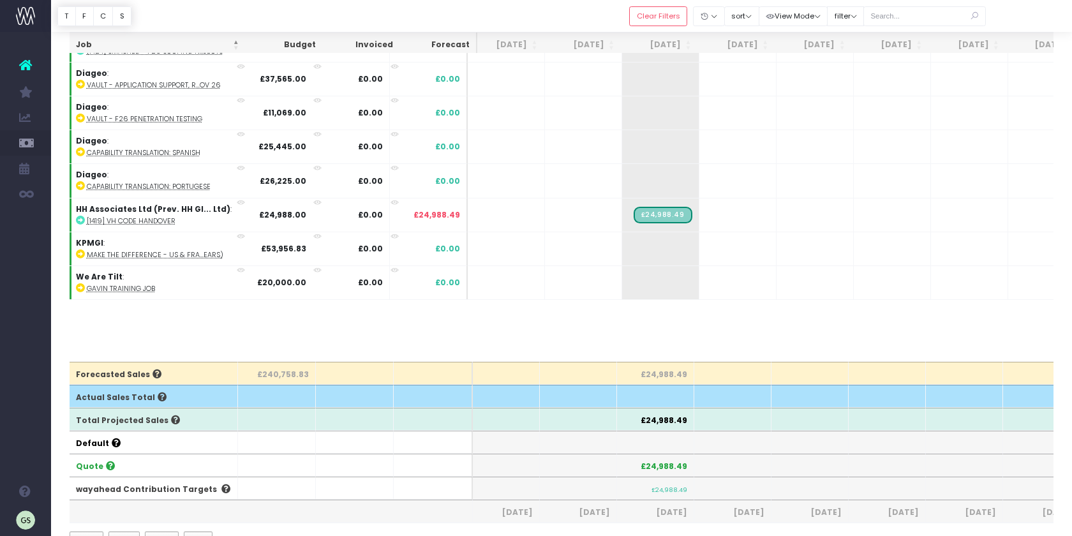
scroll to position [147, 0]
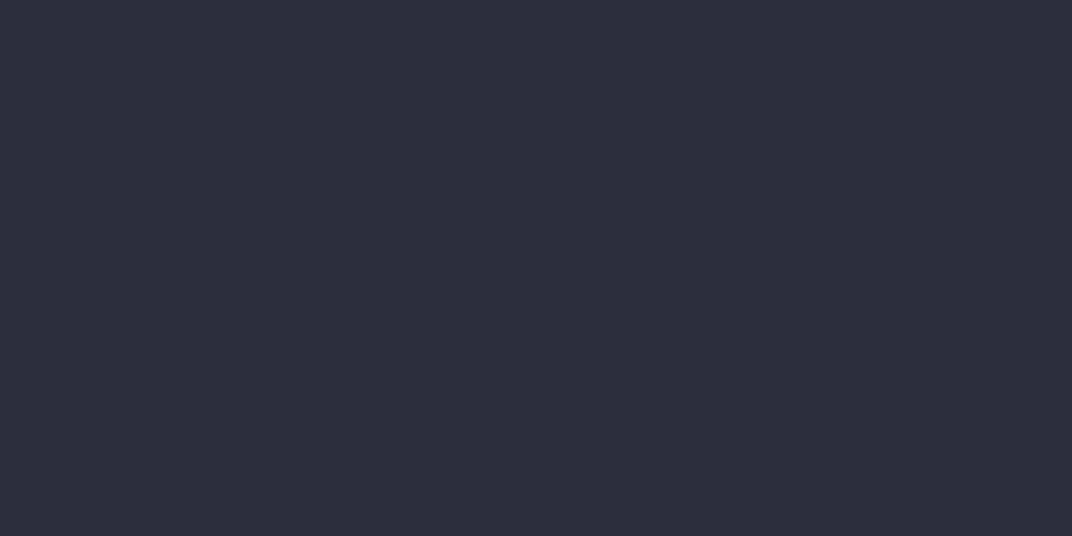
select select "job"
select select "billing"
